Goal: Check status

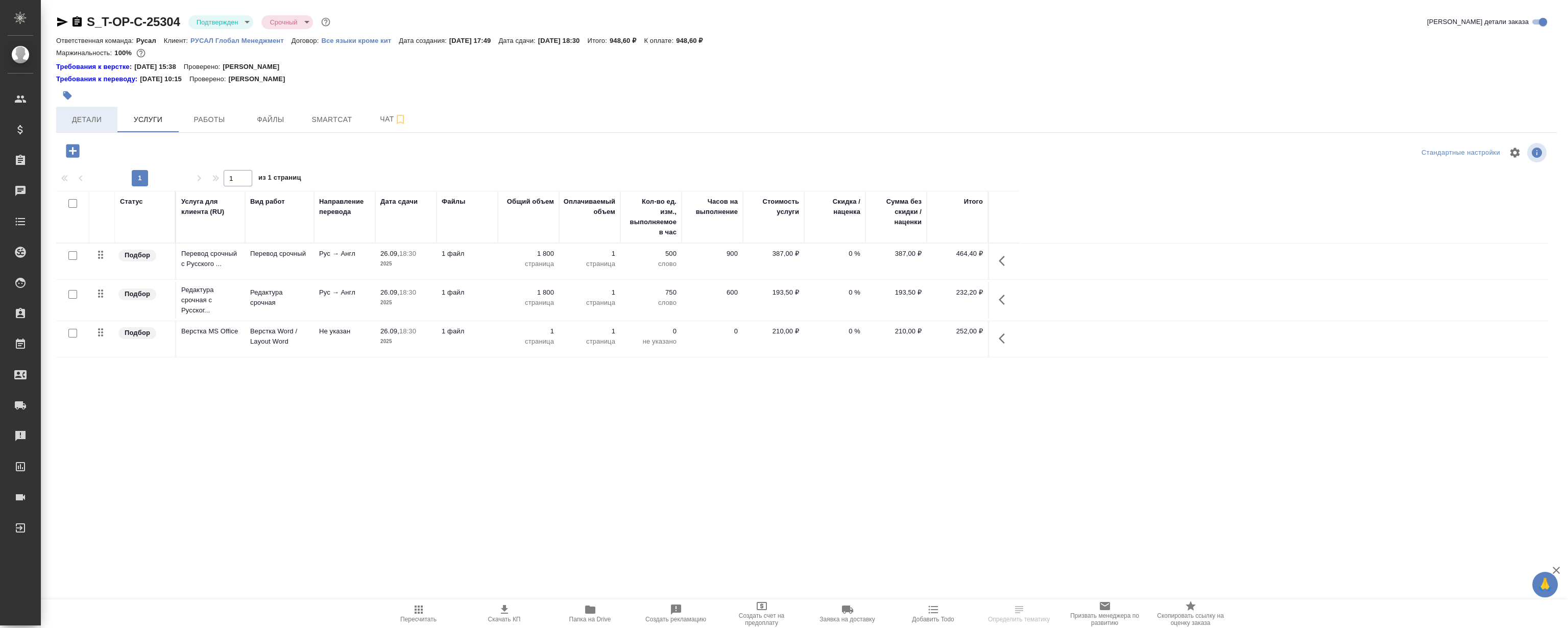
click at [75, 122] on span "Детали" at bounding box center [86, 119] width 49 height 13
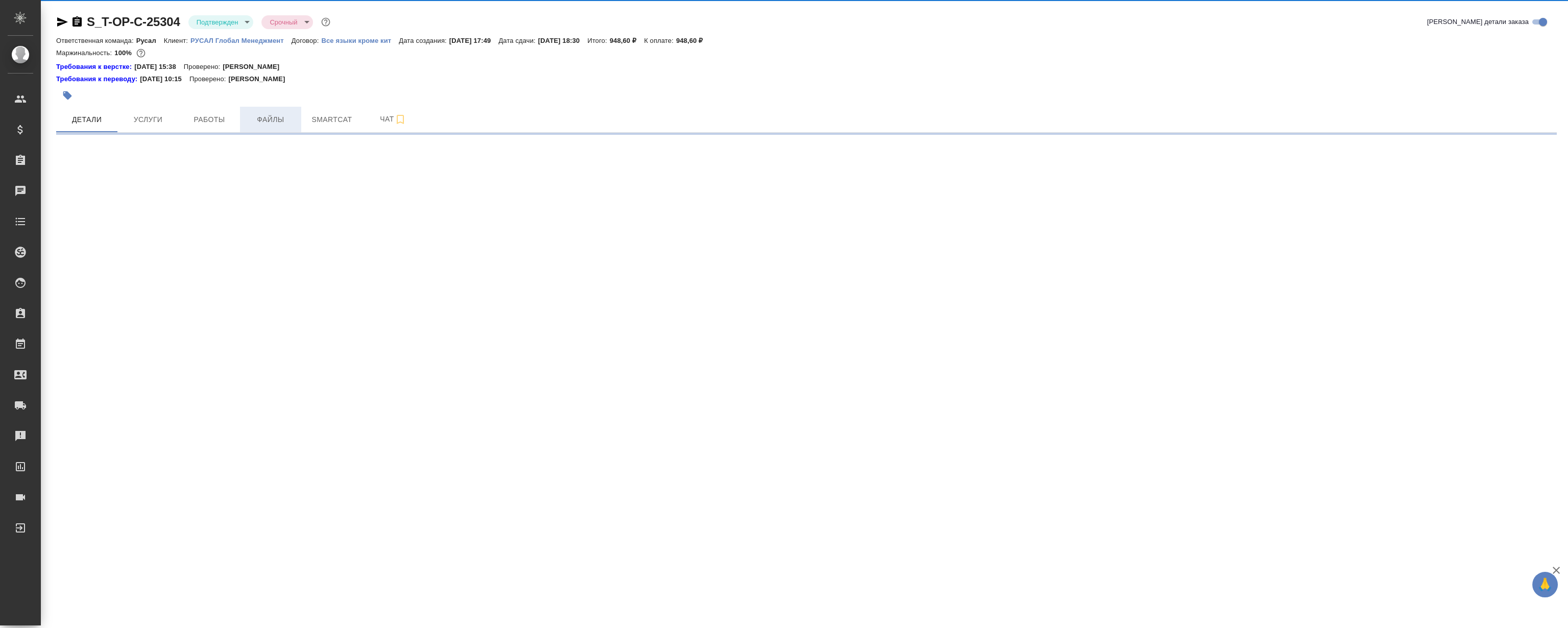
select select "RU"
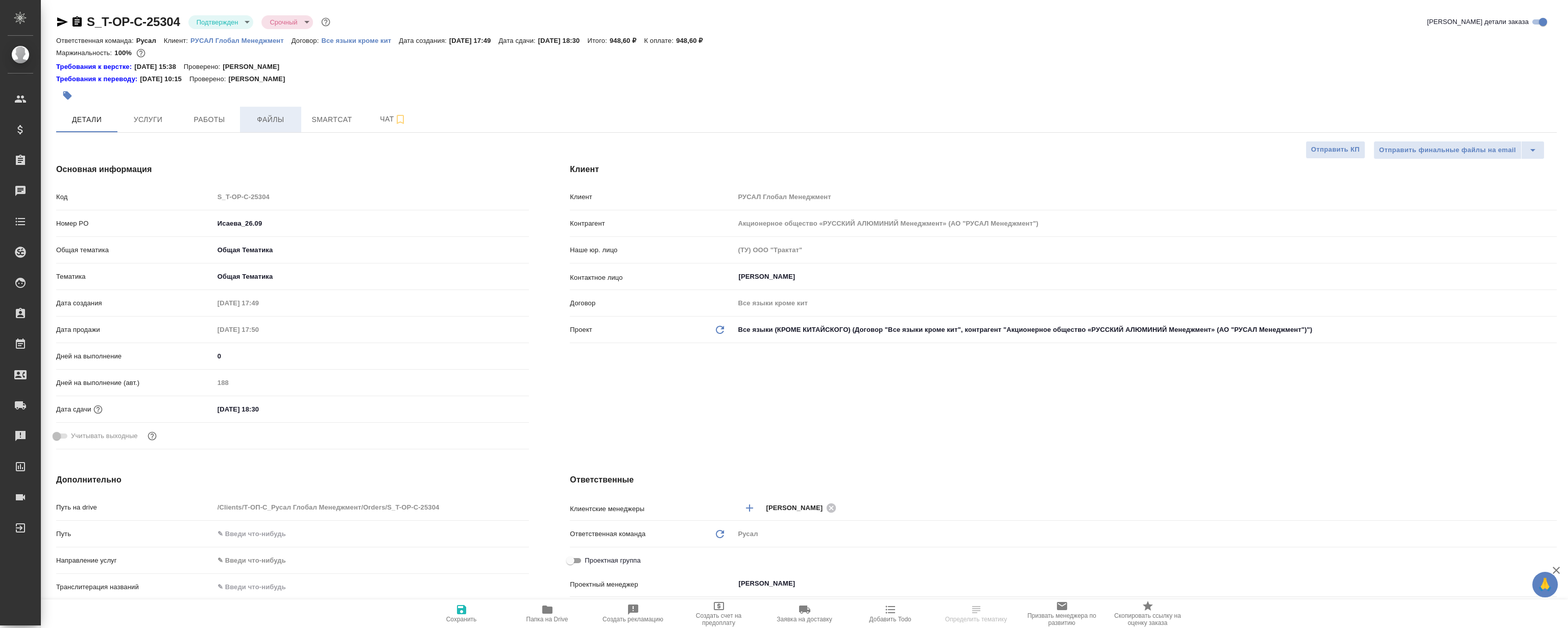
type textarea "x"
click at [276, 122] on span "Файлы" at bounding box center [270, 119] width 49 height 13
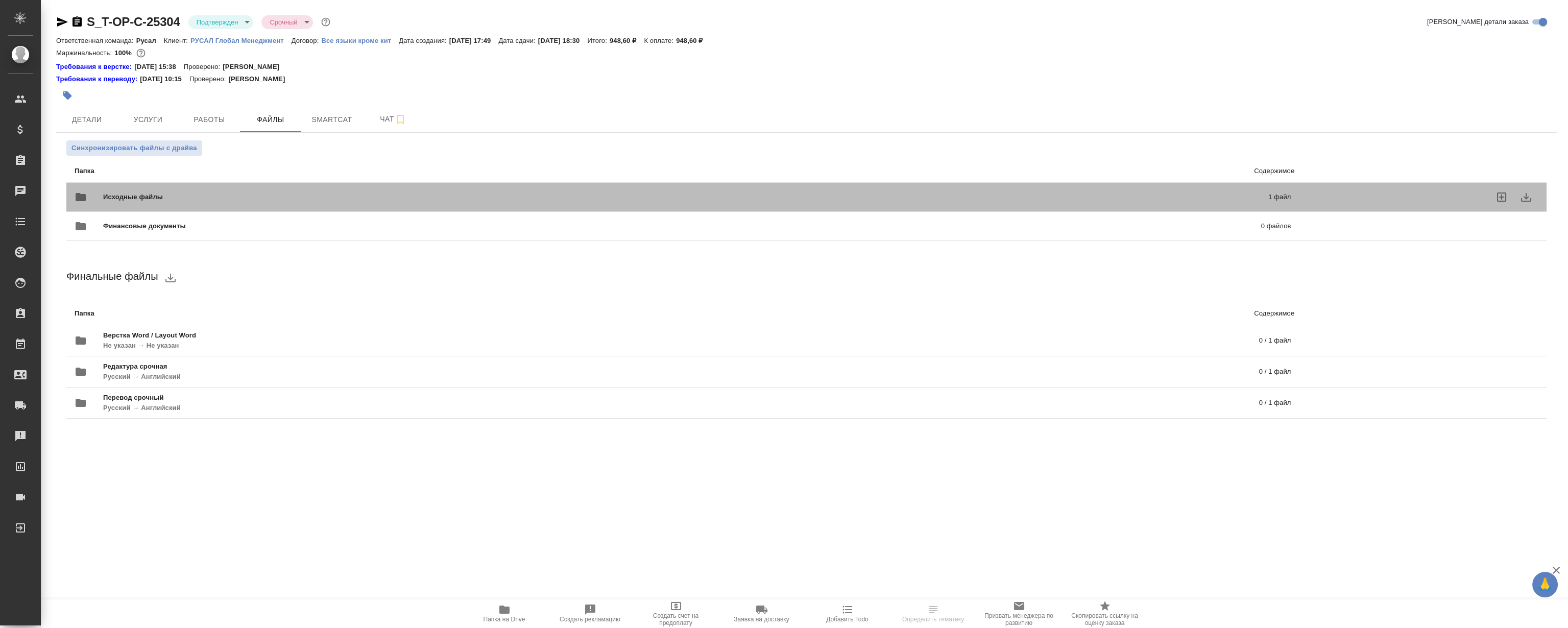
click at [269, 196] on span "Исходные файлы" at bounding box center [409, 197] width 613 height 10
